Goal: Information Seeking & Learning: Learn about a topic

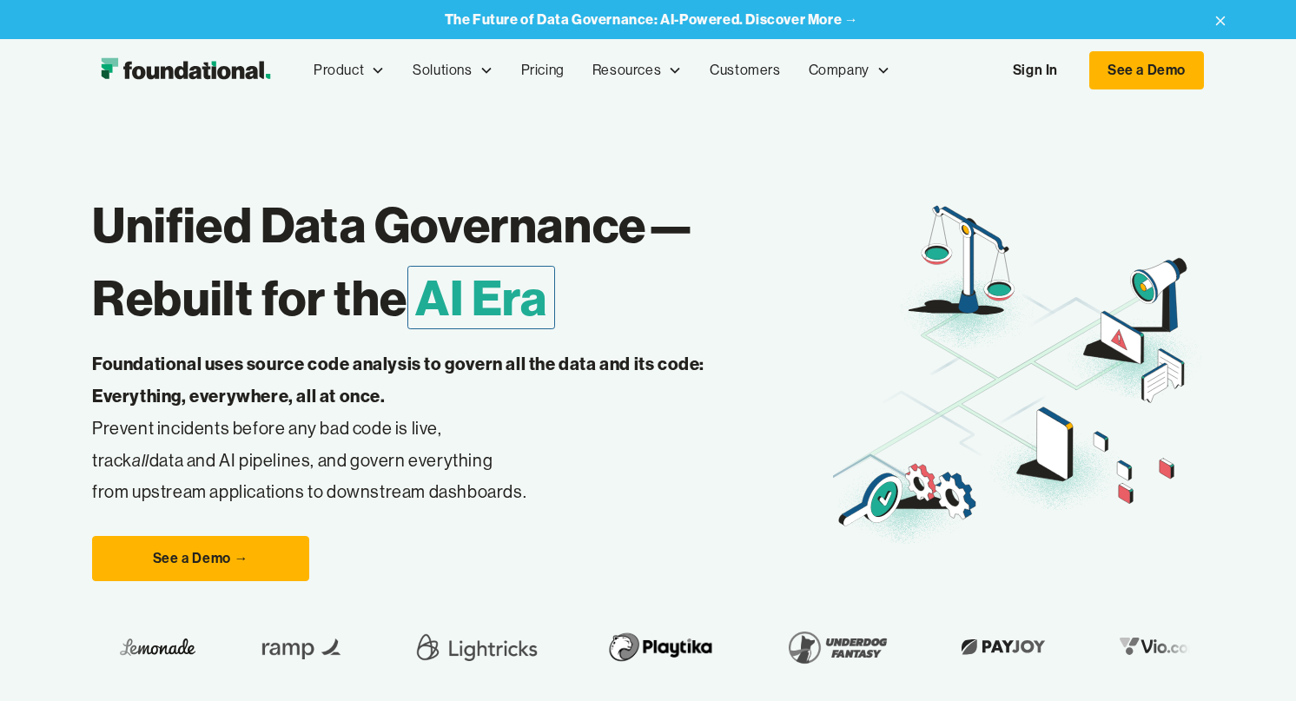
click at [1045, 68] on link "Sign In" at bounding box center [1035, 70] width 80 height 36
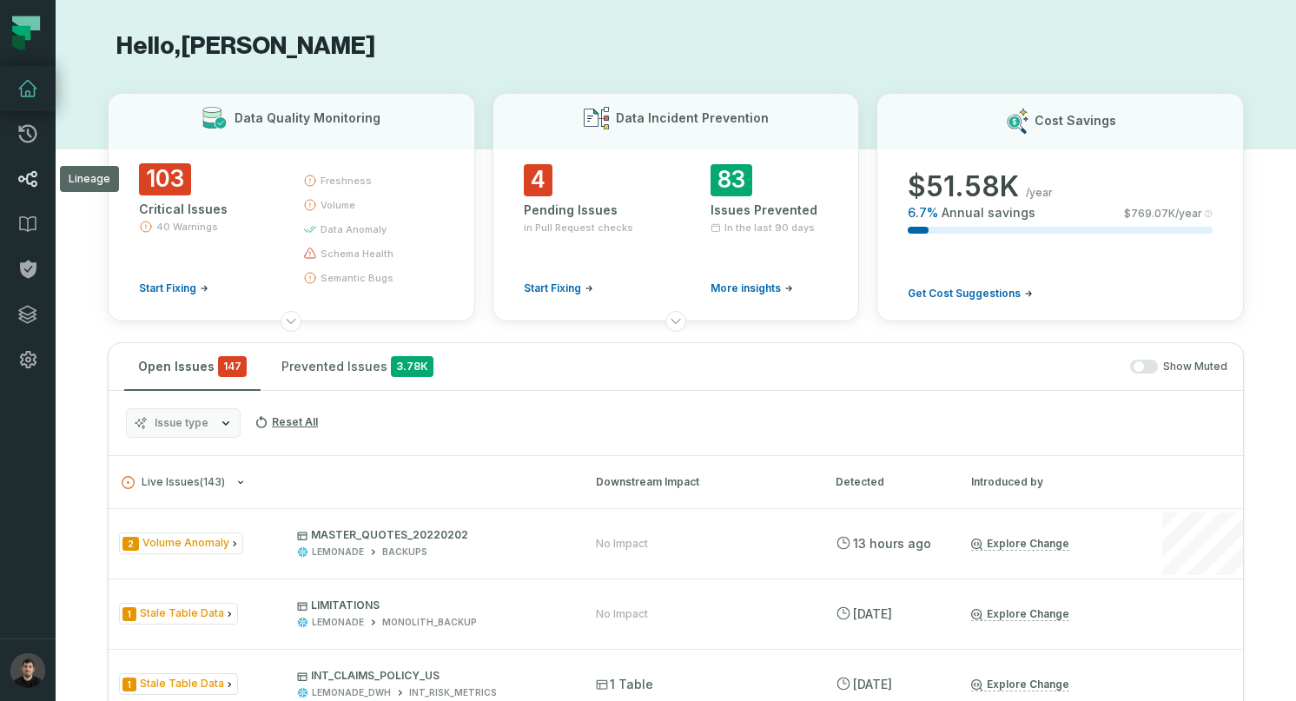
click at [26, 166] on link "Lineage" at bounding box center [28, 178] width 56 height 45
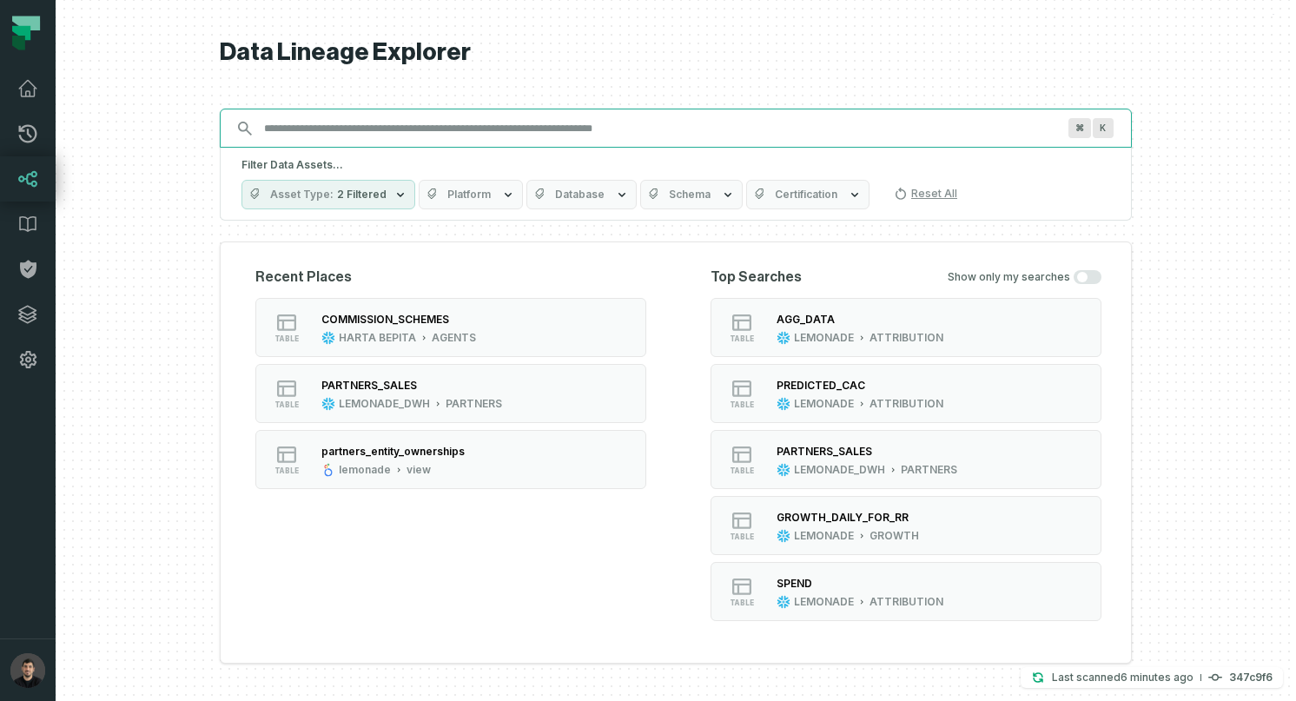
paste input "**********"
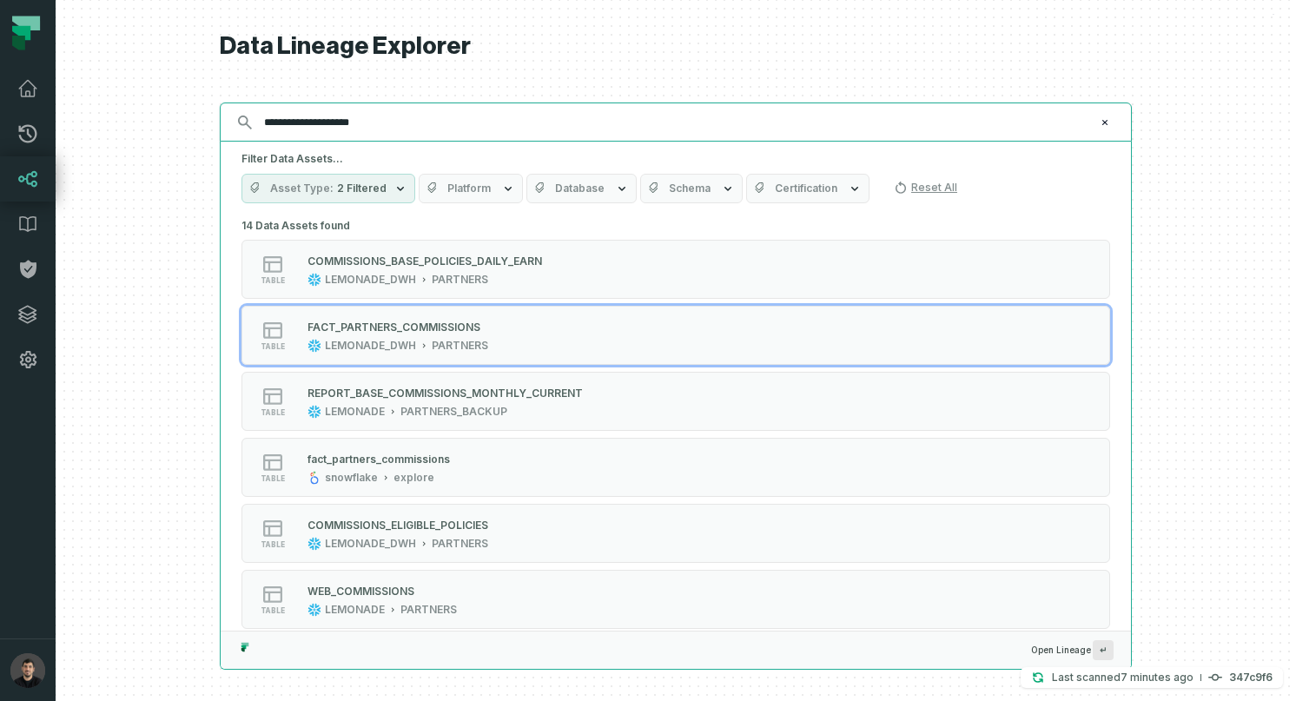
click at [399, 116] on input "**********" at bounding box center [674, 123] width 841 height 28
paste input "*********"
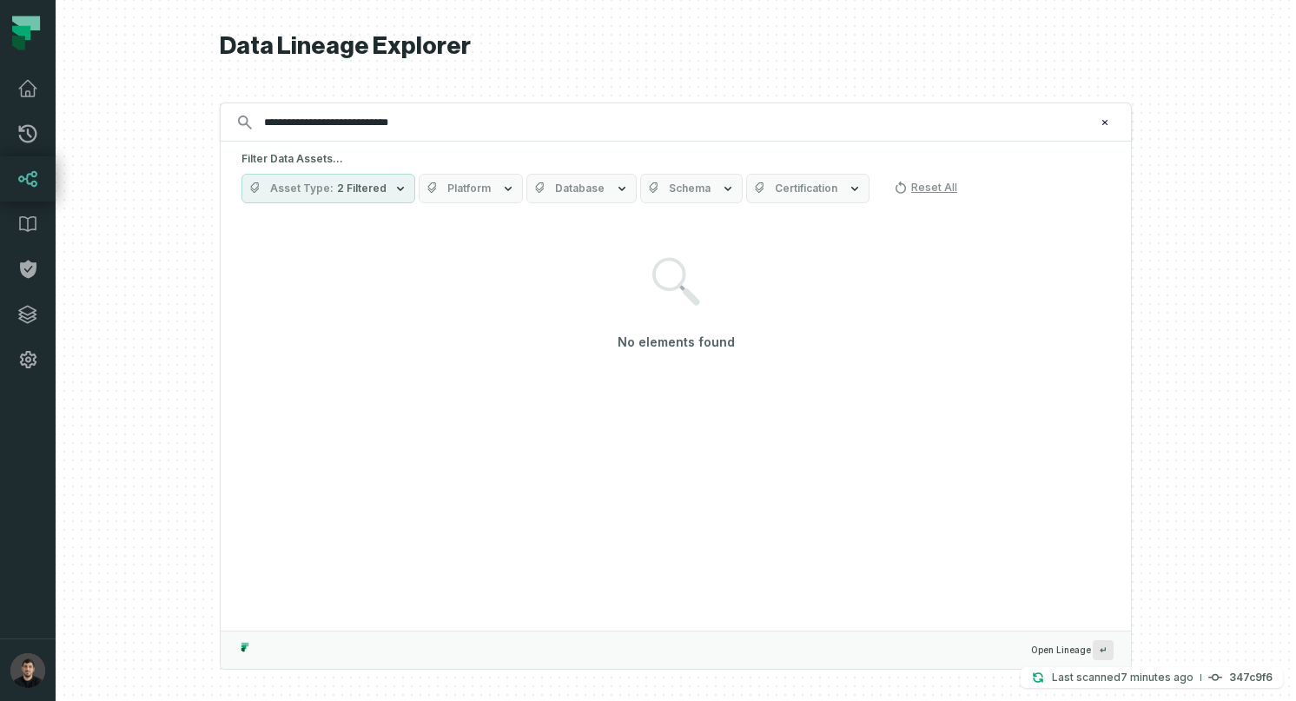
click at [410, 136] on div "**********" at bounding box center [676, 121] width 912 height 39
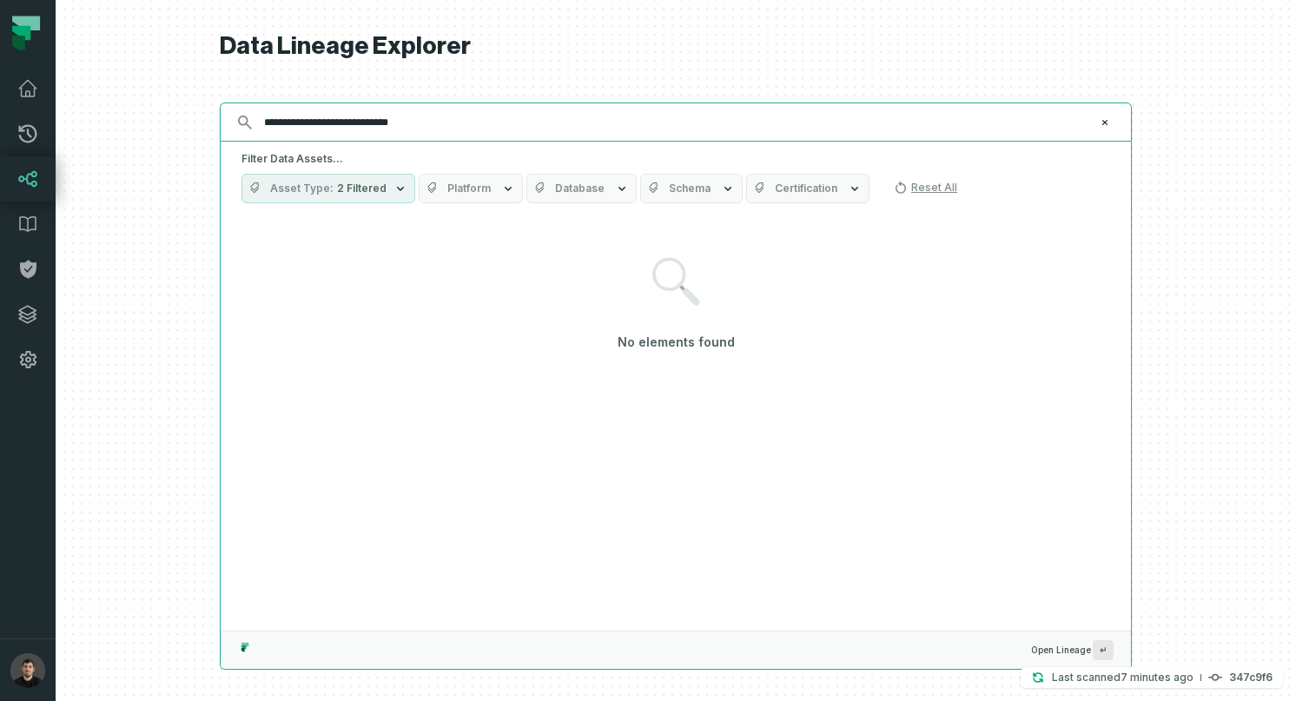
click at [420, 115] on input "**********" at bounding box center [674, 123] width 841 height 28
paste input "text"
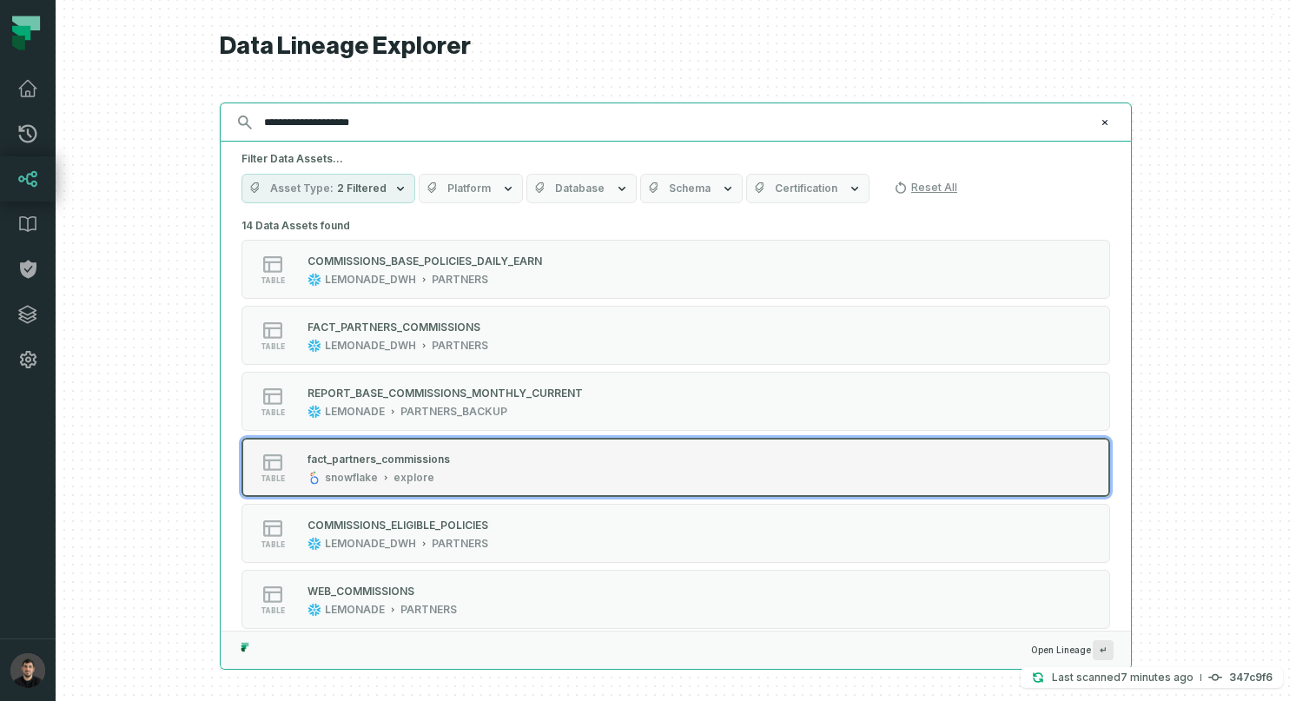
type input "**********"
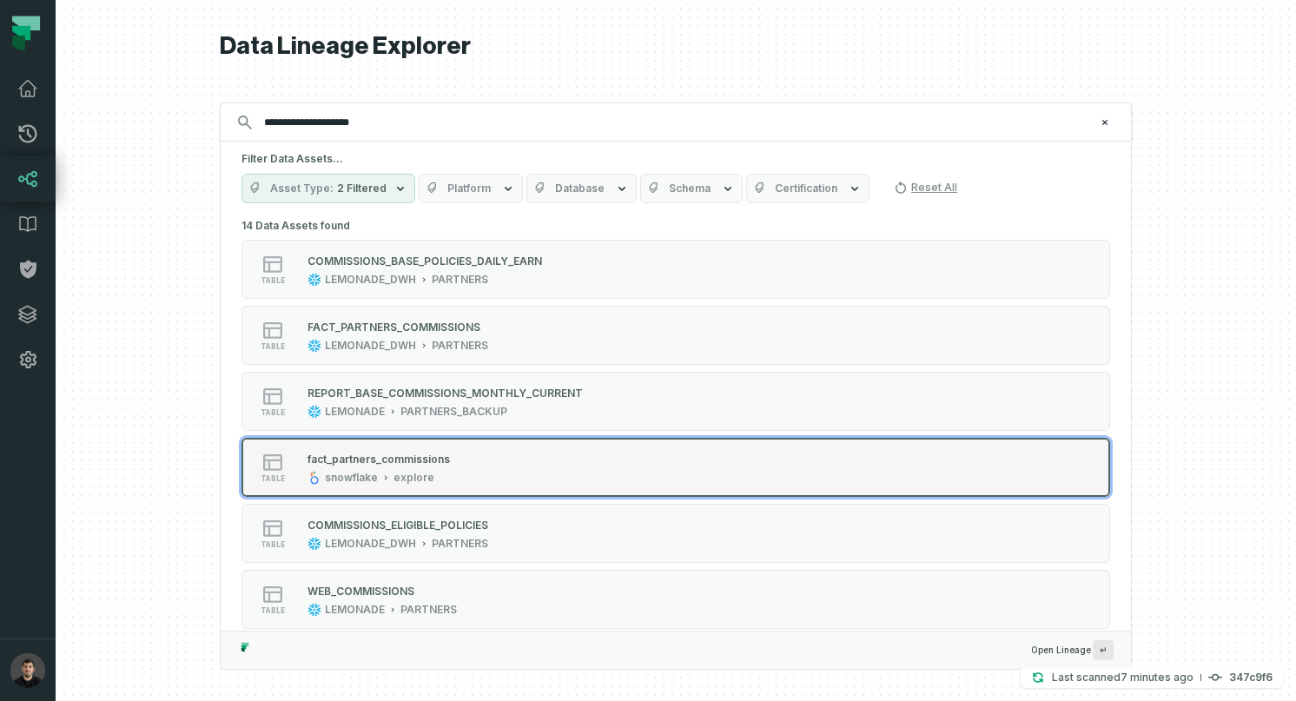
click at [379, 461] on div "fact_partners_commissions" at bounding box center [378, 458] width 142 height 13
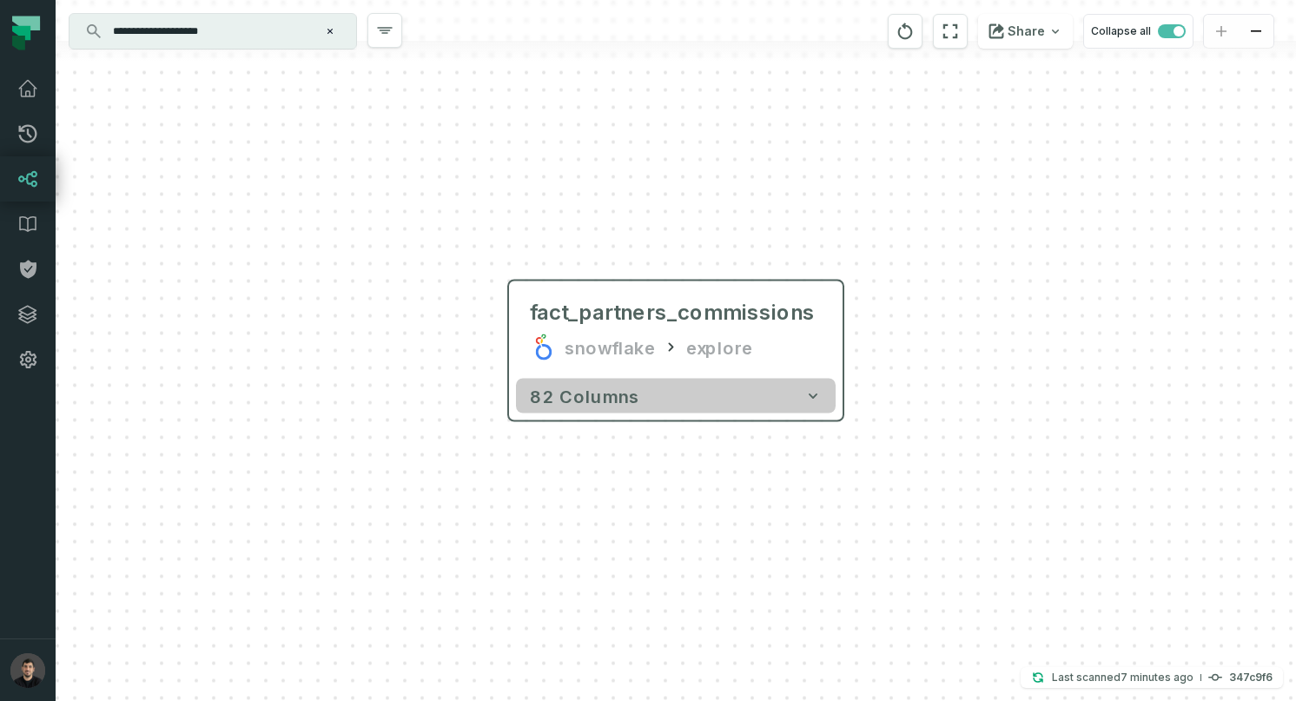
click at [816, 391] on icon "button" at bounding box center [812, 395] width 17 height 17
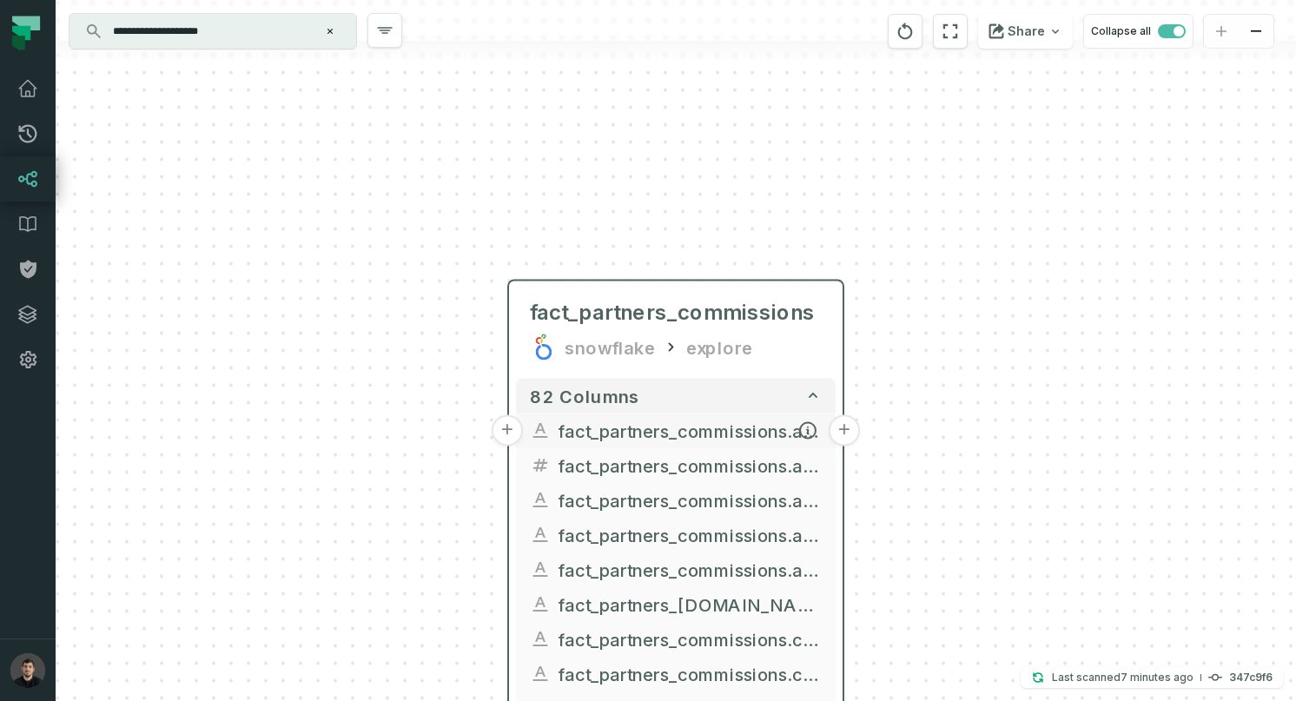
click at [758, 428] on span "fact_partners_commissions.activity_id" at bounding box center [690, 431] width 264 height 26
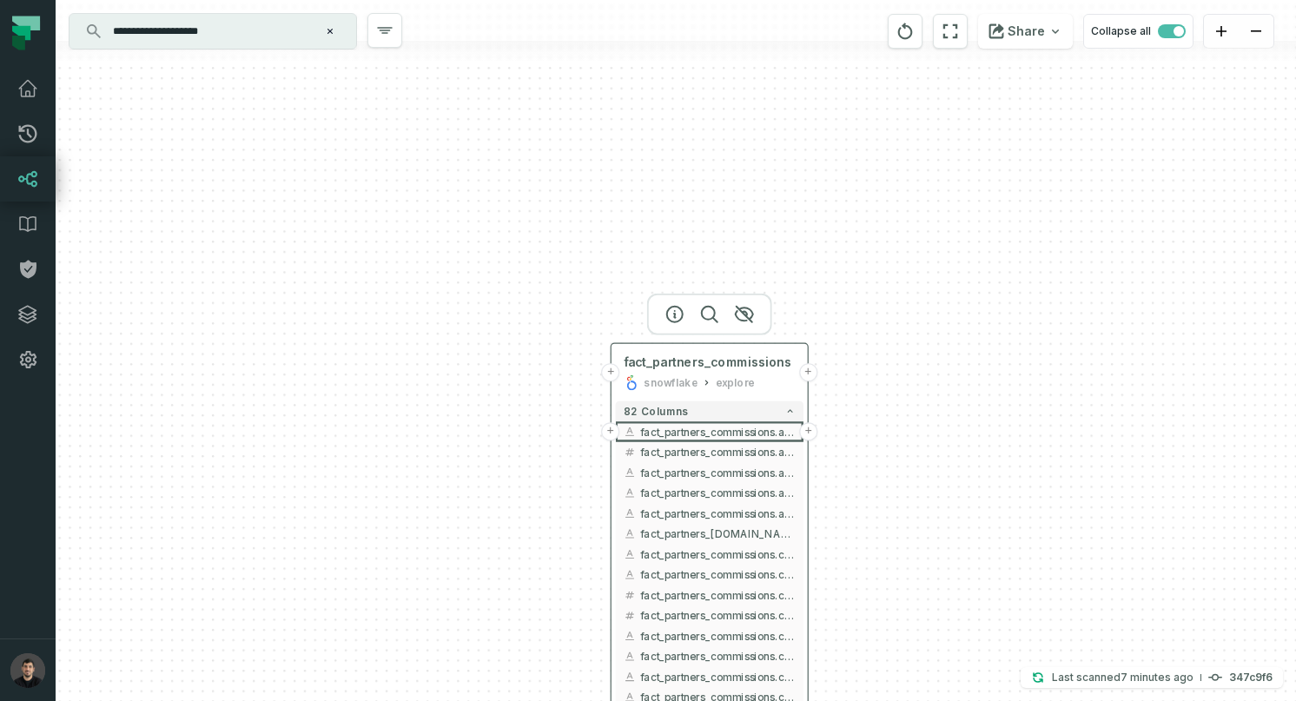
click at [607, 374] on button "+" at bounding box center [611, 372] width 18 height 18
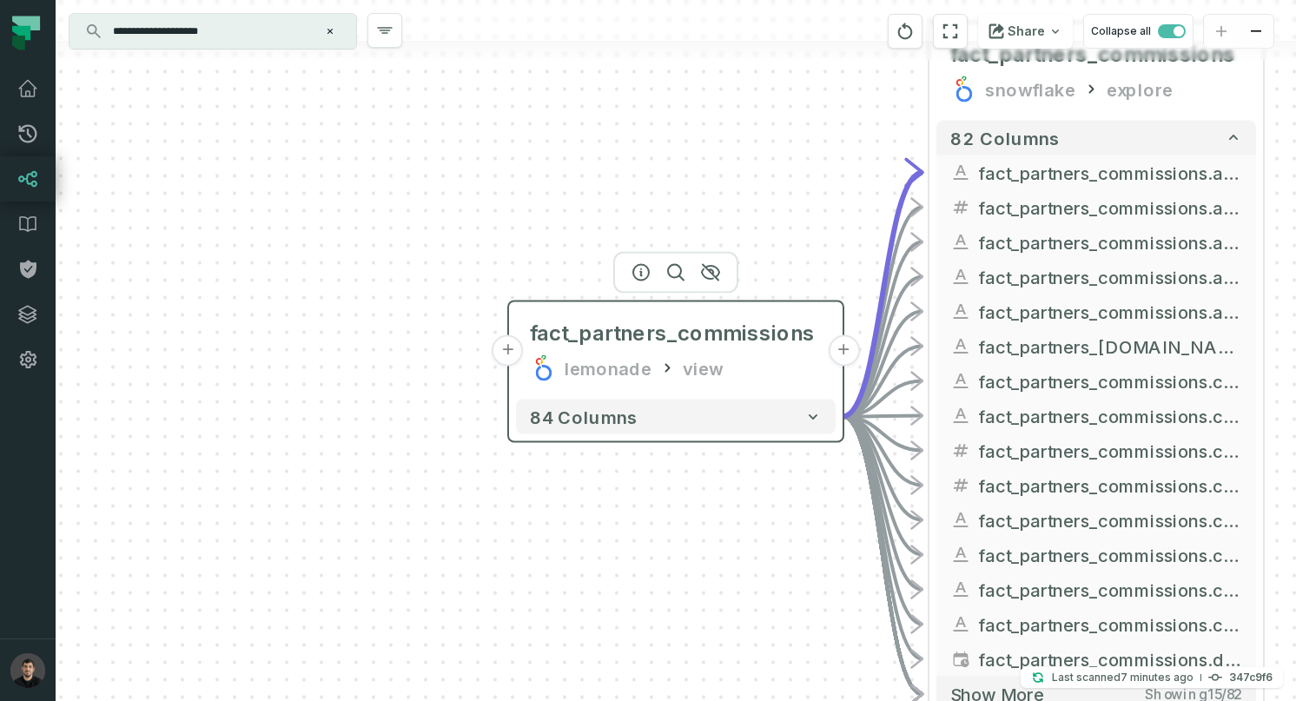
click at [506, 355] on button "+" at bounding box center [507, 350] width 31 height 31
click at [511, 353] on button "+" at bounding box center [507, 350] width 31 height 31
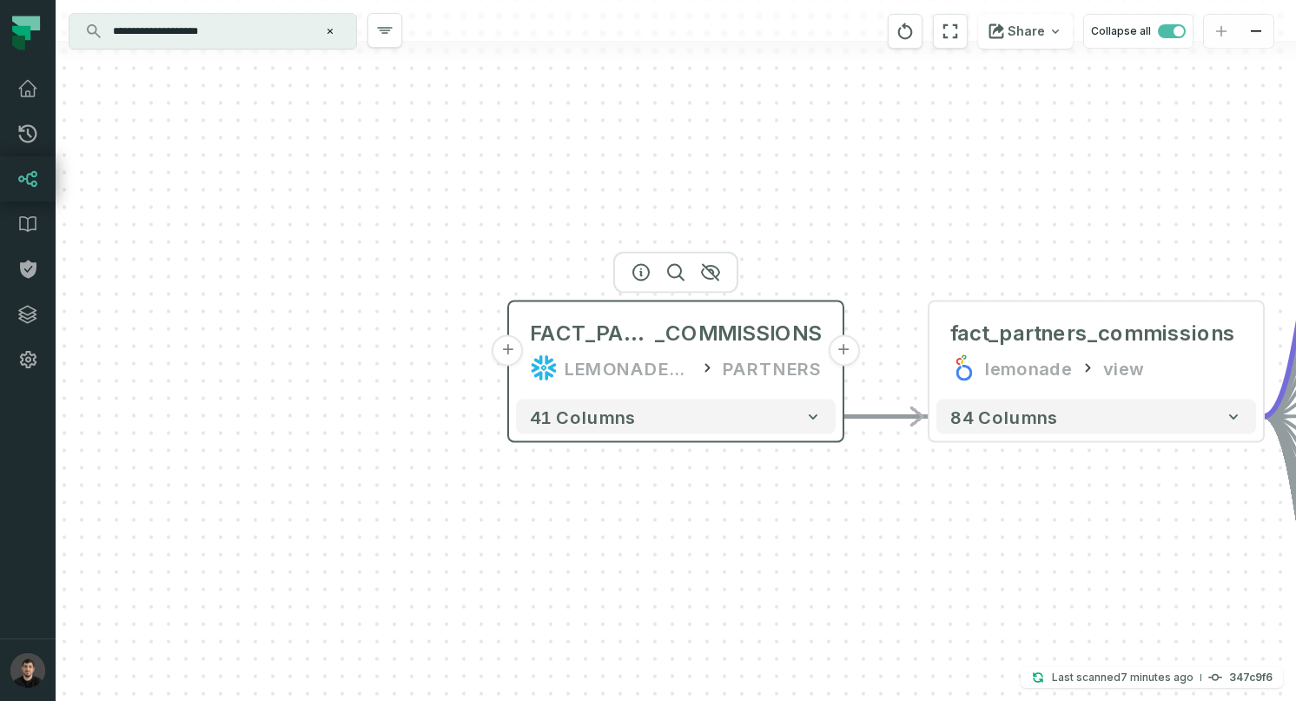
click at [510, 346] on button "+" at bounding box center [507, 350] width 31 height 31
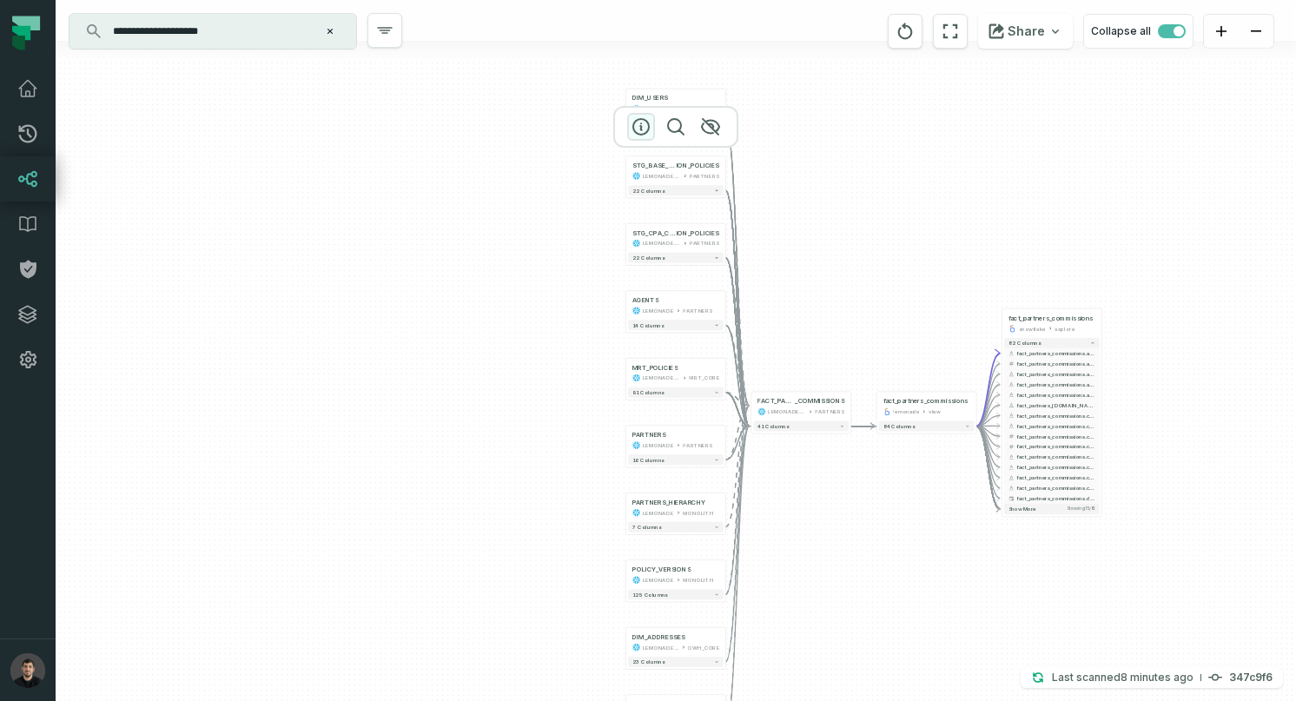
click at [643, 125] on icon "button" at bounding box center [640, 126] width 21 height 21
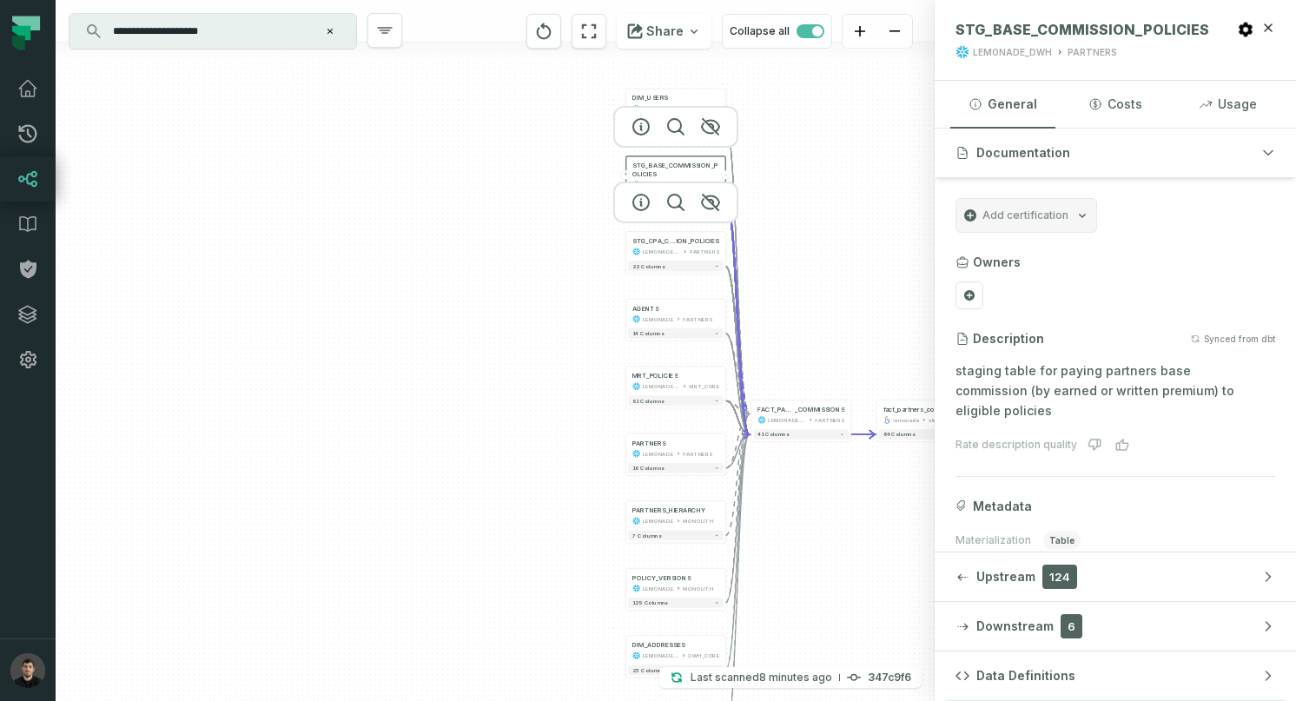
click at [641, 208] on div at bounding box center [675, 202] width 125 height 42
click at [639, 203] on icon "button" at bounding box center [640, 202] width 21 height 21
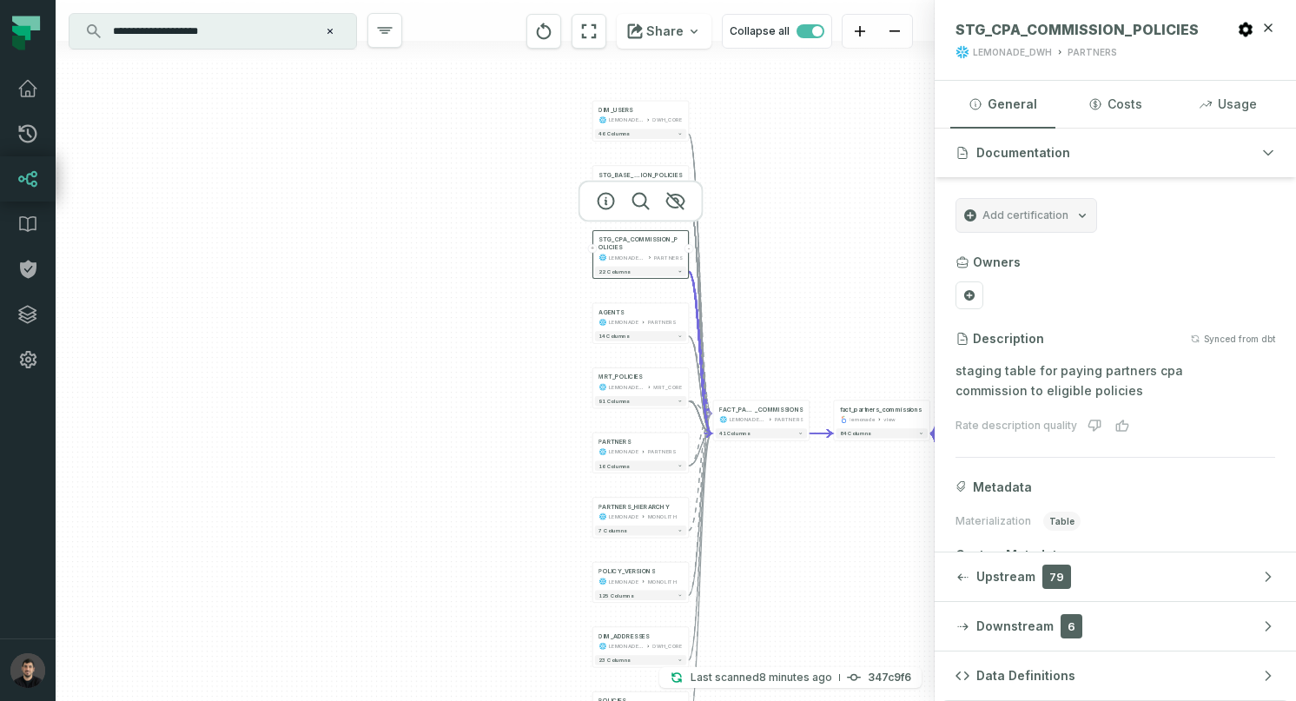
drag, startPoint x: 789, startPoint y: 406, endPoint x: 728, endPoint y: 158, distance: 255.7
click at [765, 571] on div "+ DIM_USERS LEMONADE_DWH DWH_CORE + 46 columns + STG_BASE_COMMISS ION_POLICIES …" at bounding box center [495, 350] width 879 height 701
click at [741, 155] on div "+ DIM_USERS LEMONADE_DWH DWH_CORE + 46 columns + STG_BASE_COMMISS ION_POLICIES …" at bounding box center [495, 350] width 879 height 701
click at [607, 246] on div "LEMONADE_DWH PARTNERS" at bounding box center [640, 250] width 83 height 8
click at [594, 250] on button "+" at bounding box center [593, 248] width 9 height 9
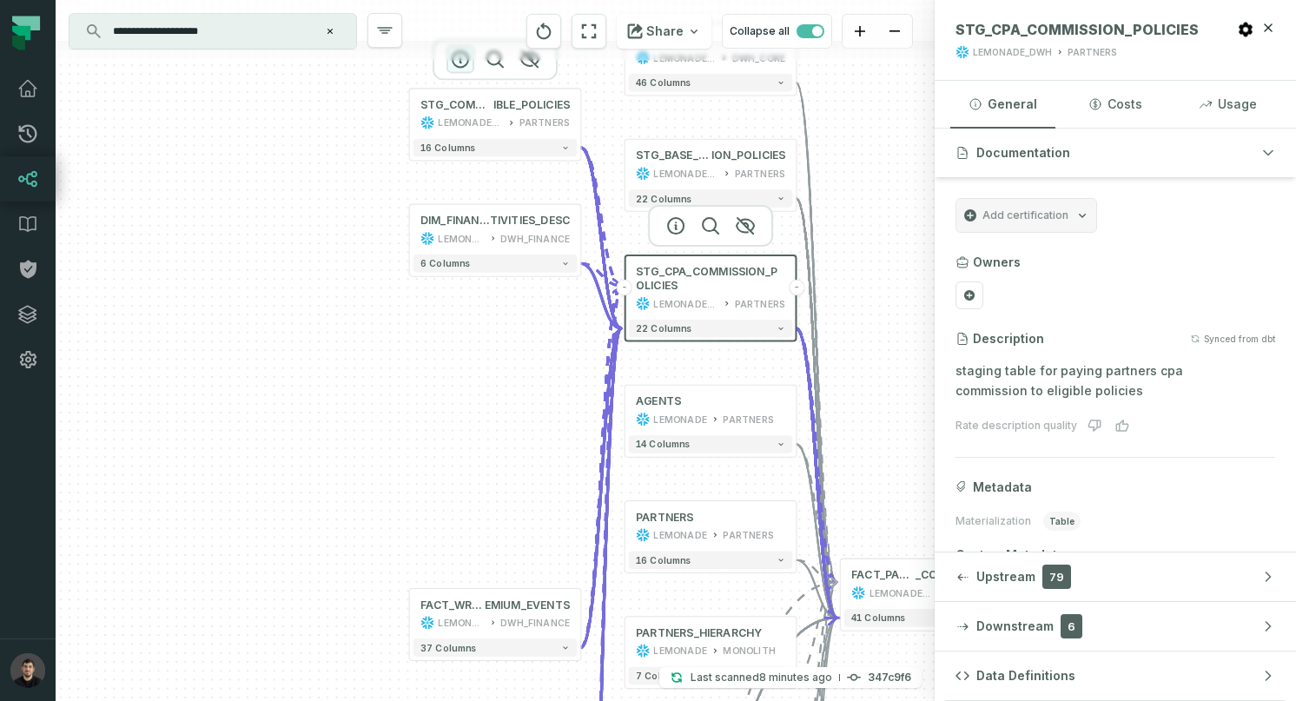
click at [458, 64] on icon "button" at bounding box center [460, 59] width 21 height 21
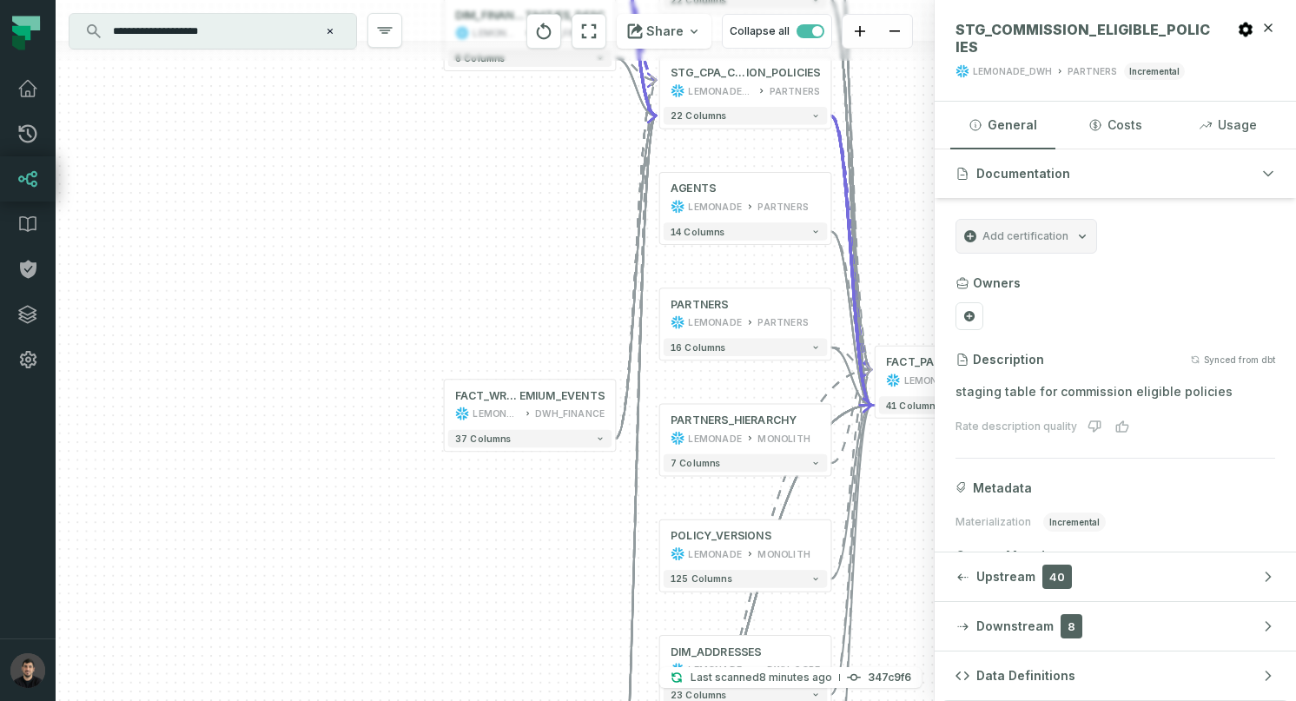
drag, startPoint x: 482, startPoint y: 393, endPoint x: 503, endPoint y: 208, distance: 185.3
click at [517, 173] on div "+ STG_COMMISSION_ELIGIBLE_POLICIES LEMONADE_DWH PARTNERS + 16 columns + DIM_FIN…" at bounding box center [495, 350] width 879 height 701
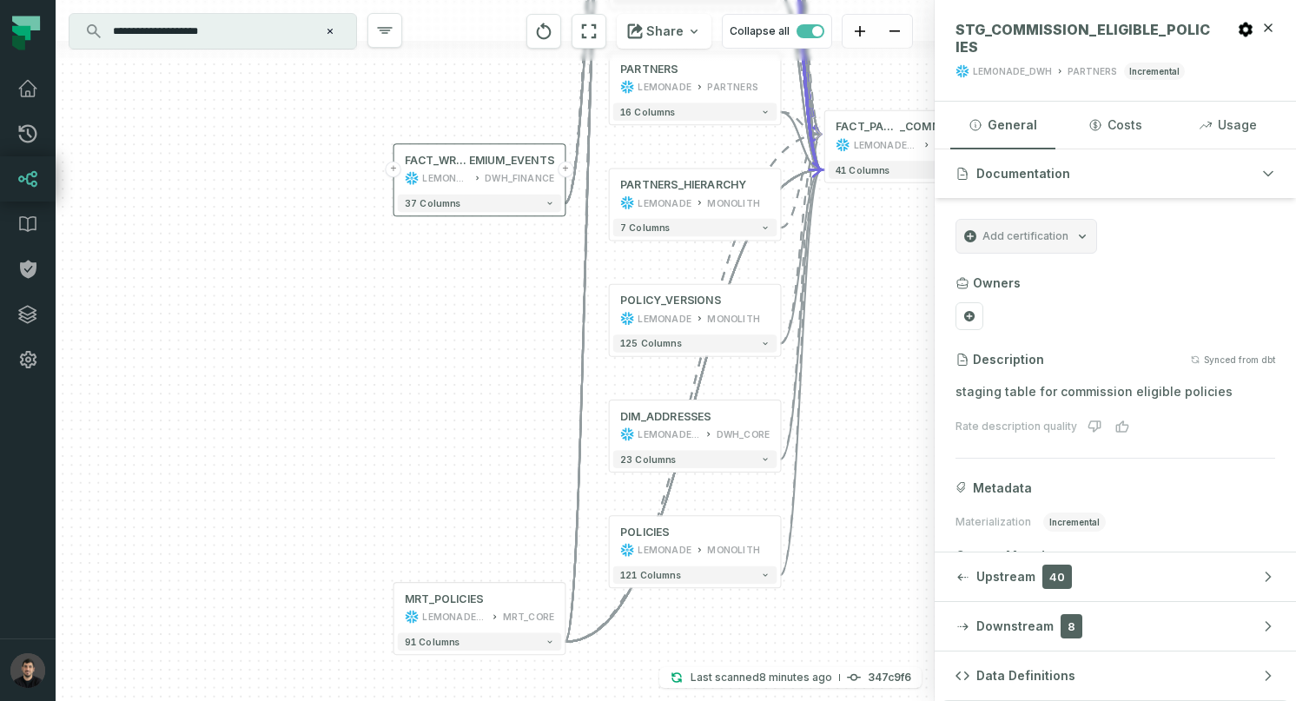
drag, startPoint x: 503, startPoint y: 209, endPoint x: 453, endPoint y: 188, distance: 53.7
click at [452, 0] on html "Pull Requests Dashboard Lineage Data Catalog Policies Integrations Settings [PE…" at bounding box center [648, 350] width 1296 height 701
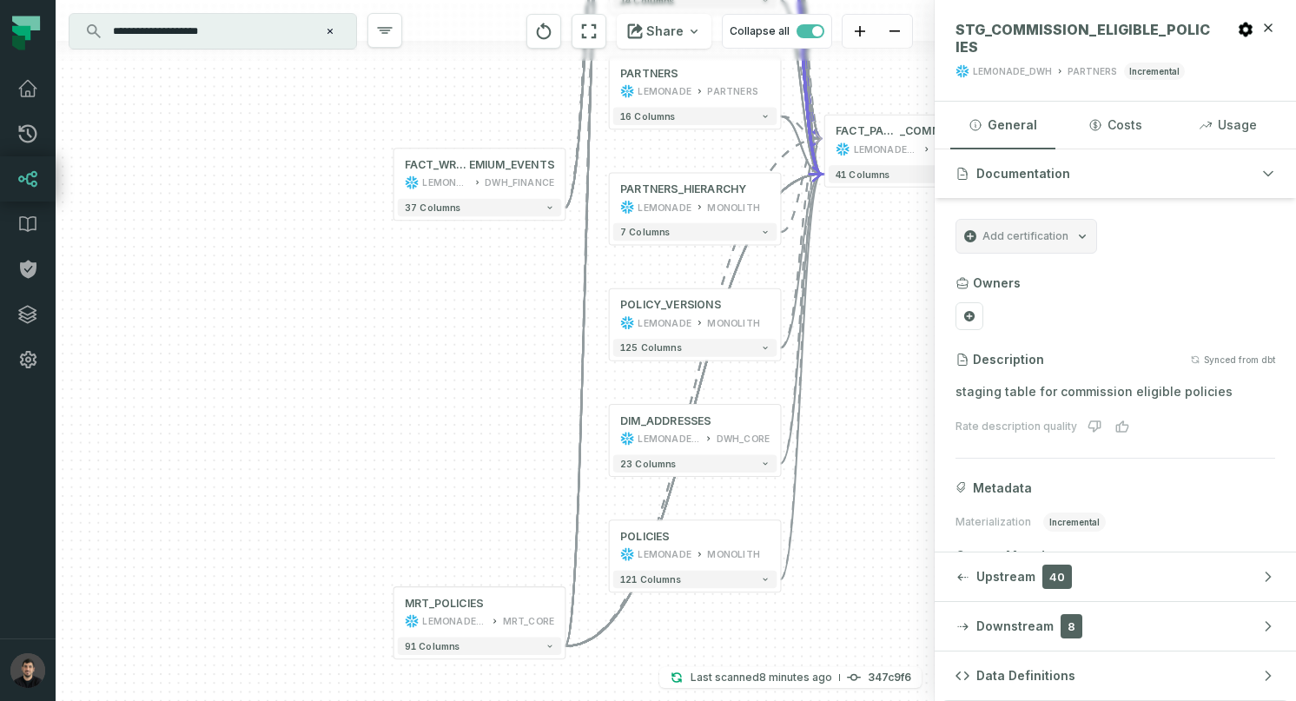
click at [444, 476] on div "+ STG_COMMISSION_ELIGIBLE_POLICIES LEMONADE_DWH PARTNERS + 16 columns + DIM_FIN…" at bounding box center [495, 350] width 879 height 701
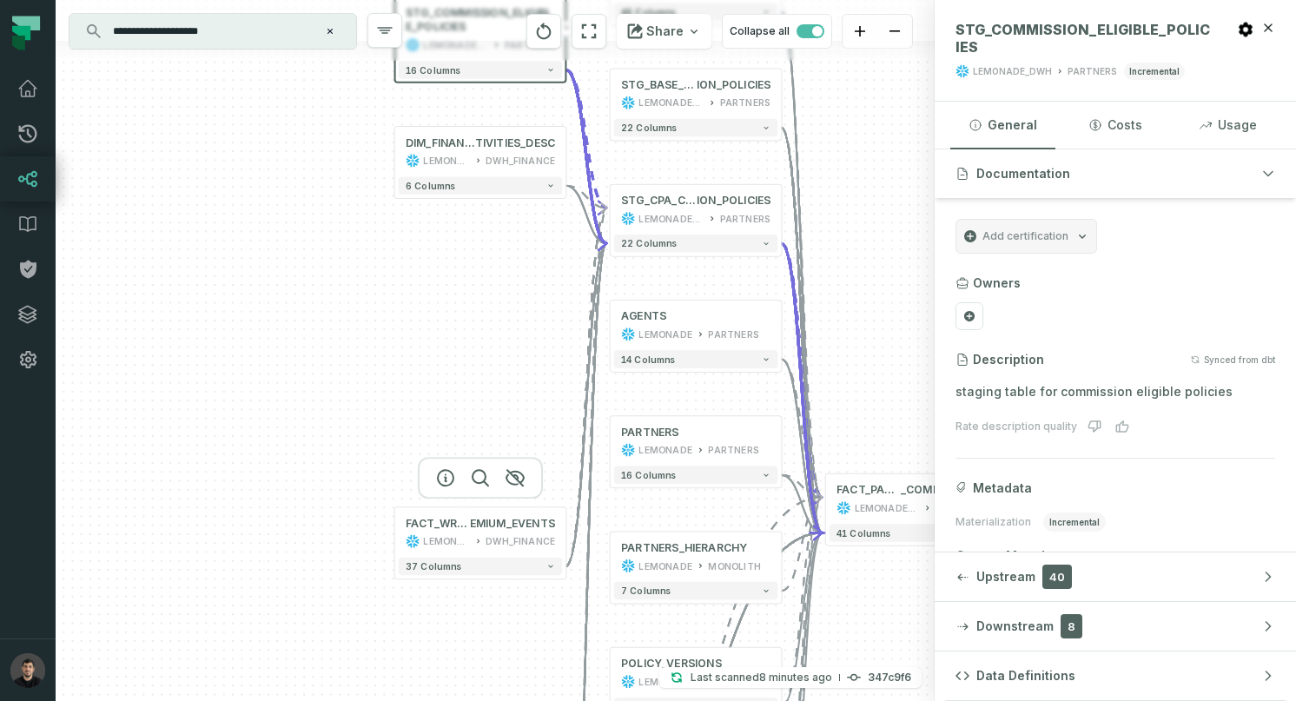
click at [478, 327] on div "+ STG_COMMISSION_ELIGIBLE_POLICIES LEMONADE_DWH PARTNERS + 16 columns + DIM_FIN…" at bounding box center [495, 350] width 879 height 701
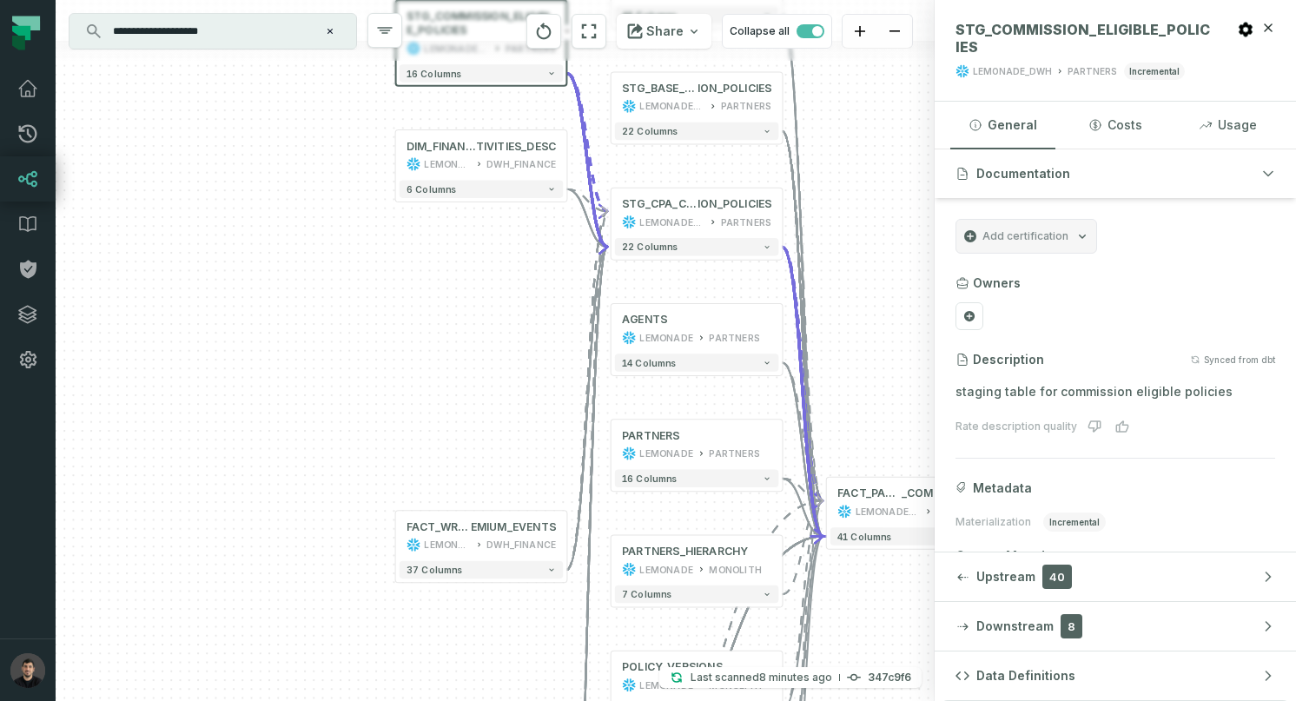
drag, startPoint x: 478, startPoint y: 331, endPoint x: 477, endPoint y: 439, distance: 107.7
click at [478, 440] on div "+ STG_COMMISSION_ELIGIBLE_POLICIES LEMONADE_DWH PARTNERS + 16 columns + DIM_FIN…" at bounding box center [495, 350] width 879 height 701
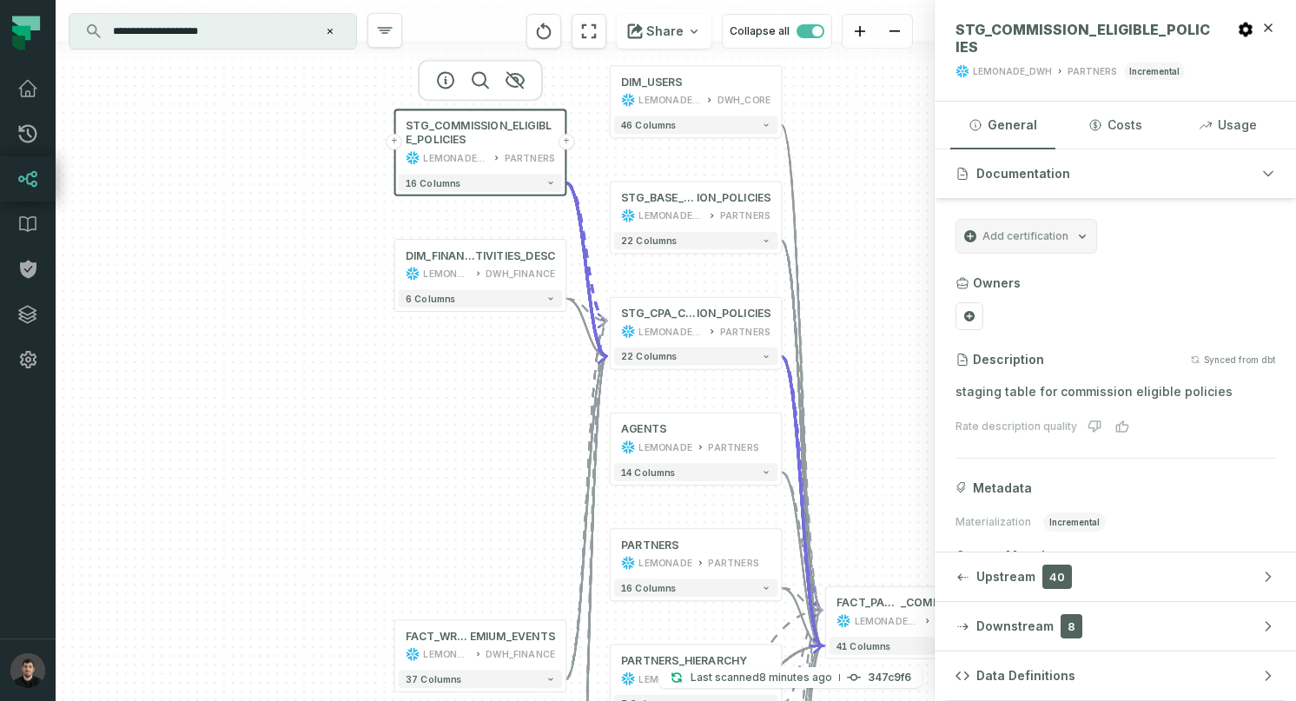
click at [394, 146] on button "+" at bounding box center [394, 142] width 16 height 16
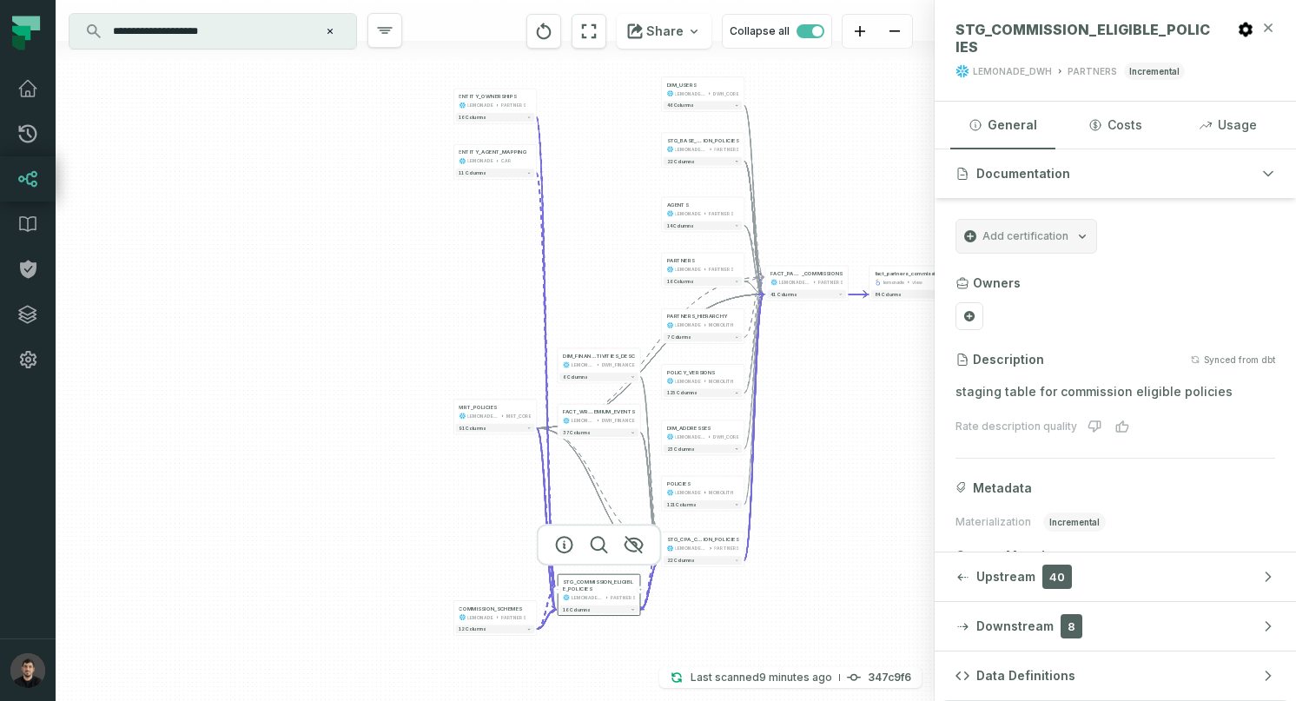
click at [1274, 22] on icon "button" at bounding box center [1268, 28] width 14 height 14
